Goal: Information Seeking & Learning: Learn about a topic

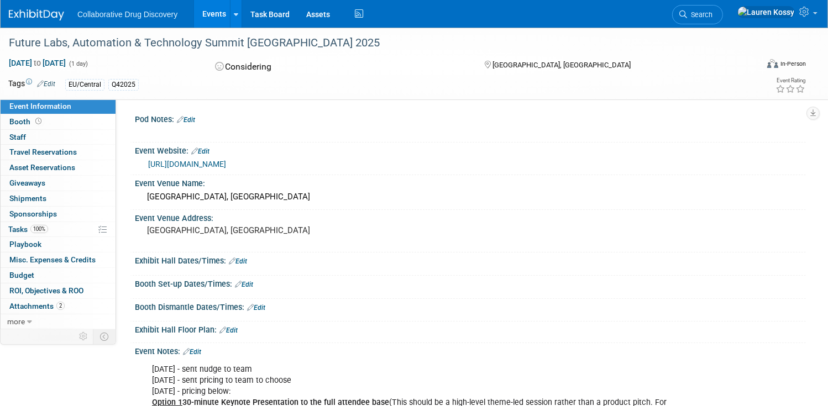
click at [226, 166] on link "https://amg-world.co.uk/future-labs-europe/" at bounding box center [187, 164] width 78 height 9
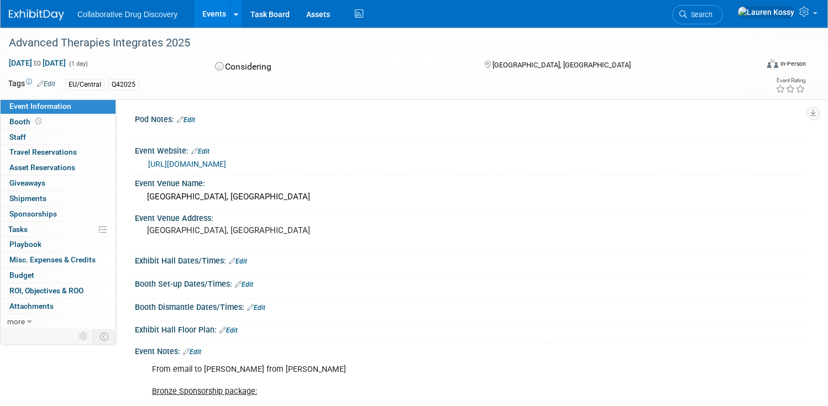
click at [226, 164] on link "https://lifescienceintegrates.com/event/advanced-therapies-integrates-2025/" at bounding box center [187, 164] width 78 height 9
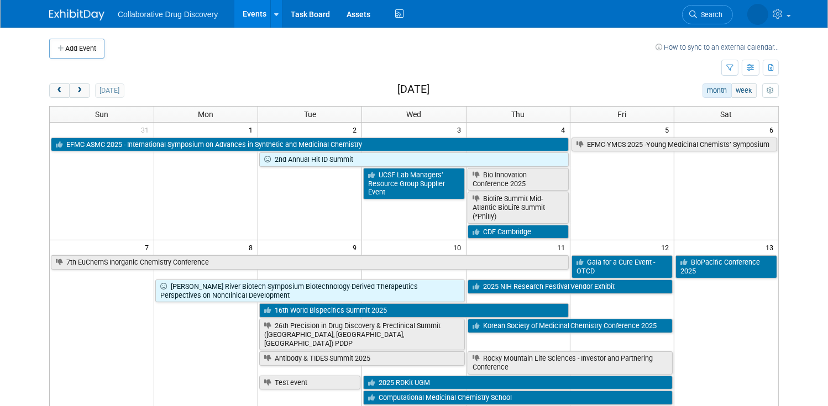
drag, startPoint x: 84, startPoint y: 93, endPoint x: 103, endPoint y: 103, distance: 22.3
click at [83, 93] on span "next" at bounding box center [79, 90] width 8 height 7
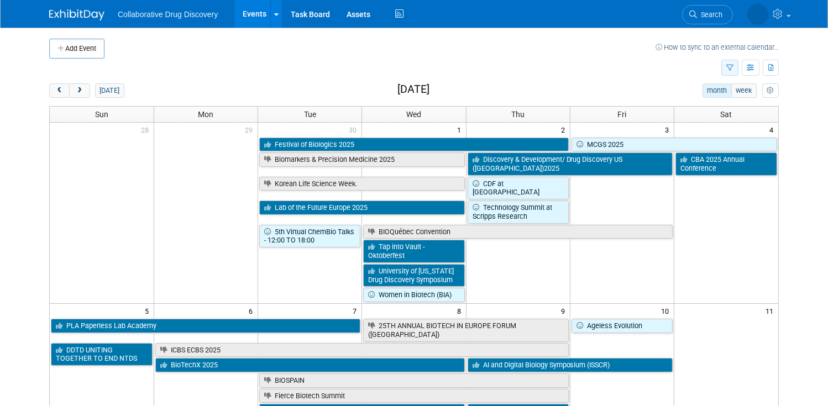
click at [723, 71] on button "button" at bounding box center [730, 68] width 17 height 16
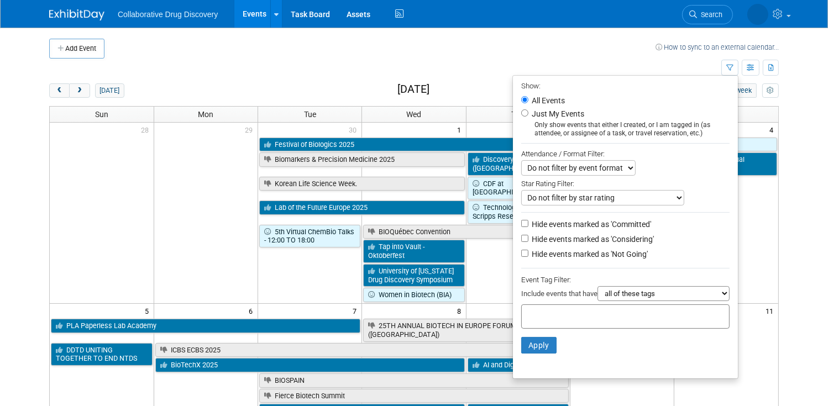
click at [618, 301] on select "all of these tags any one of these tags only and exactly these specific tags" at bounding box center [664, 293] width 132 height 15
click at [564, 312] on input "text" at bounding box center [570, 315] width 88 height 11
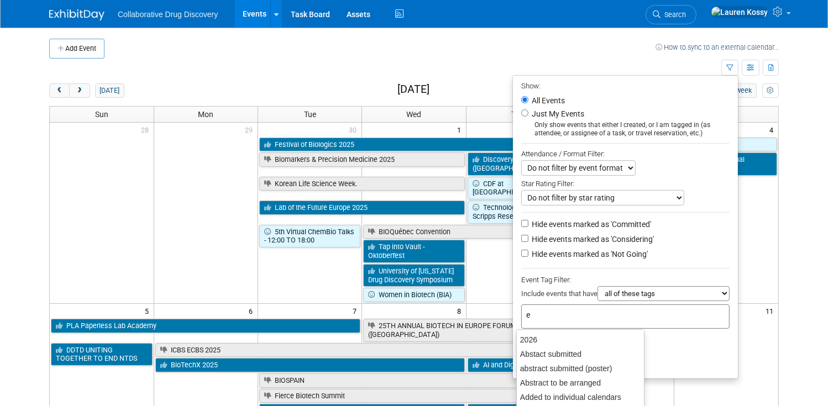
type input "eu"
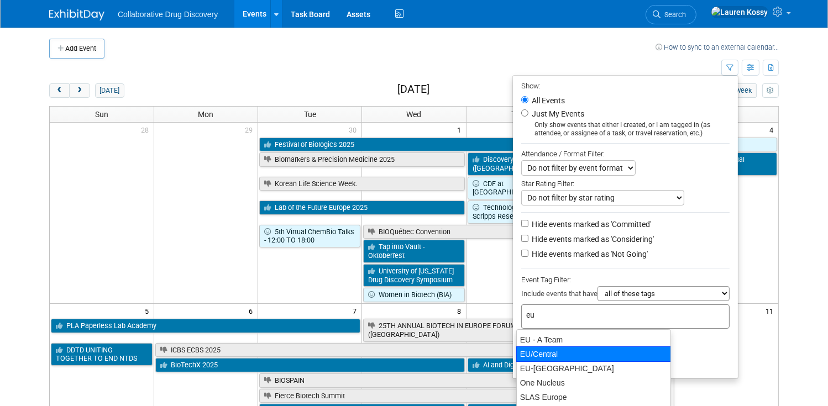
click at [554, 350] on div "EU/Central" at bounding box center [593, 354] width 155 height 15
type input "EU/Central"
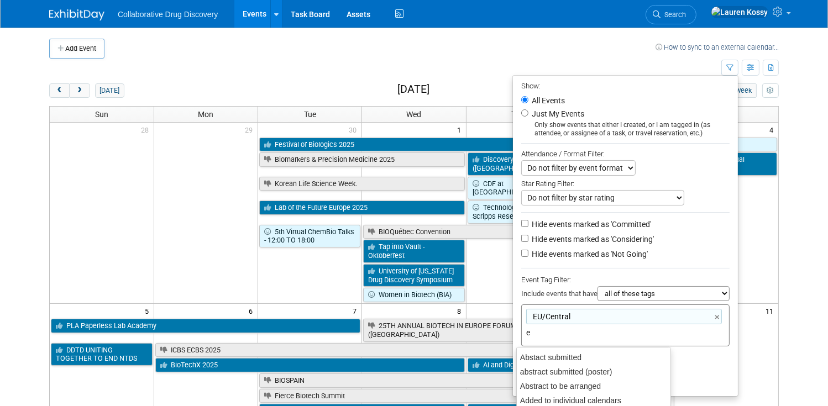
type input "eu"
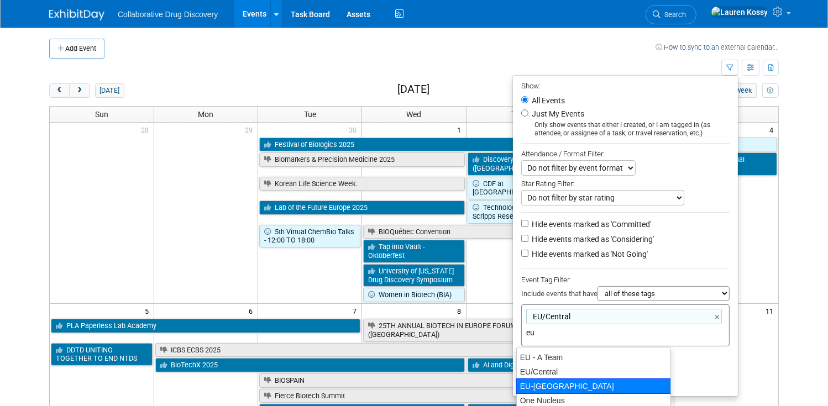
click at [571, 382] on div "EU-West Pod" at bounding box center [593, 386] width 155 height 15
type input "EU/Central, EU-West Pod"
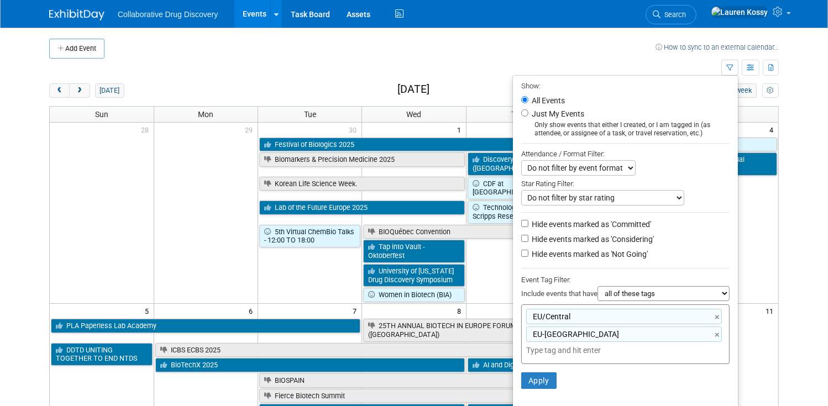
click at [624, 292] on select "all of these tags any one of these tags only and exactly these specific tags" at bounding box center [664, 293] width 132 height 15
select select "any"
click at [598, 288] on select "all of these tags any one of these tags only and exactly these specific tags" at bounding box center [664, 293] width 132 height 15
click at [529, 377] on button "Apply" at bounding box center [538, 381] width 35 height 17
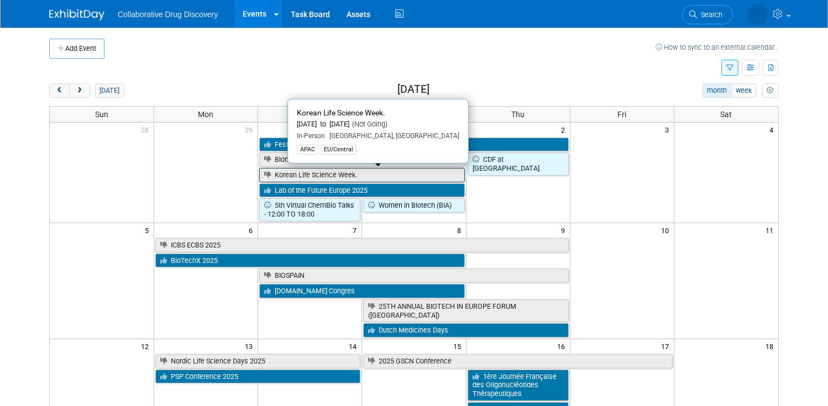
scroll to position [95, 0]
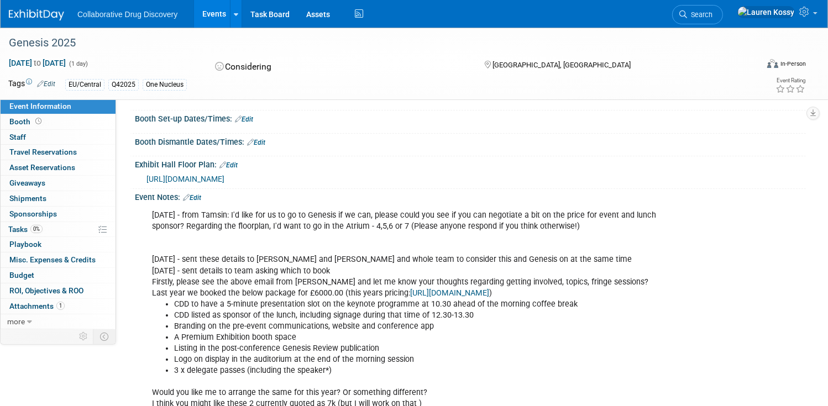
scroll to position [203, 0]
